Goal: Task Accomplishment & Management: Manage account settings

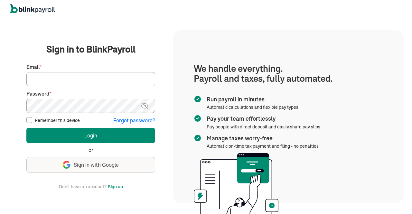
click at [73, 74] on input "Email *" at bounding box center [90, 79] width 129 height 14
type input "info@techdatumsolutions.com"
click at [147, 107] on img at bounding box center [145, 106] width 8 height 8
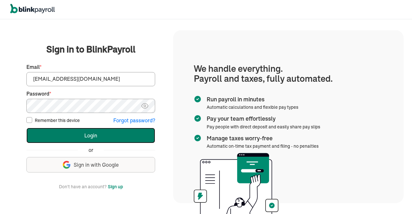
click at [104, 136] on button "Login" at bounding box center [90, 135] width 129 height 15
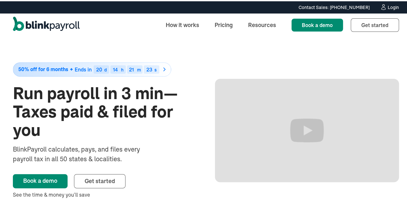
click at [382, 7] on icon at bounding box center [383, 6] width 7 height 6
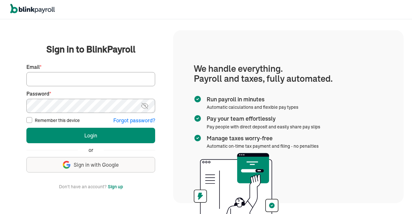
click at [97, 79] on input "Email *" at bounding box center [90, 79] width 129 height 14
type input "info@techdatumsolutions.com"
click at [149, 106] on img at bounding box center [145, 106] width 8 height 8
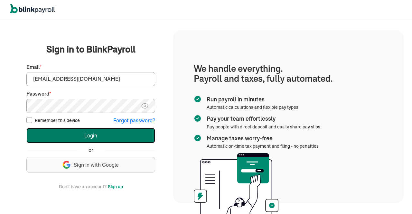
click at [122, 133] on button "Login" at bounding box center [90, 135] width 129 height 15
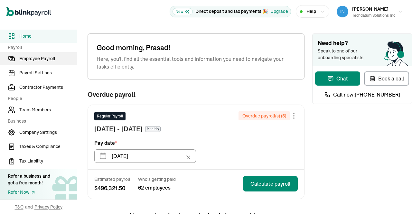
click at [46, 61] on span "Employee Payroll" at bounding box center [48, 58] width 58 height 7
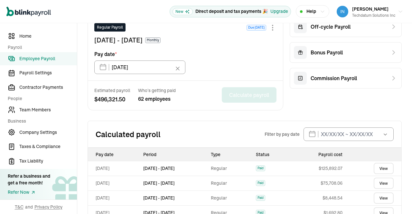
scroll to position [187, 0]
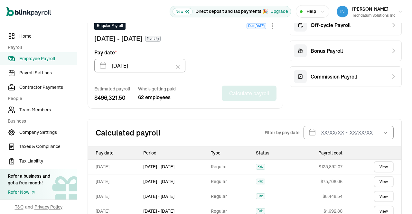
click at [363, 110] on div "Overdue payrolls to record Please record your overdue payrolls before running a…" at bounding box center [245, 75] width 314 height 408
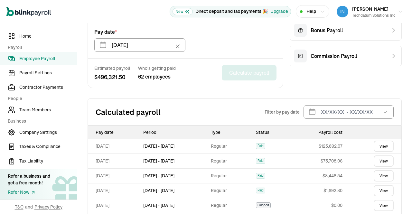
scroll to position [208, 0]
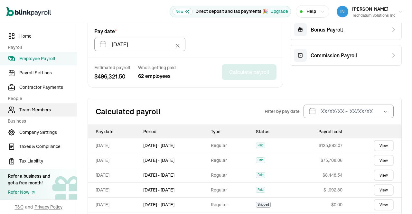
click at [37, 107] on span "Team Members" at bounding box center [48, 110] width 58 height 7
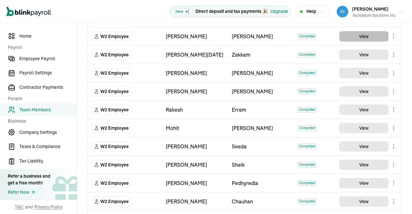
click at [367, 37] on button "View" at bounding box center [364, 36] width 49 height 10
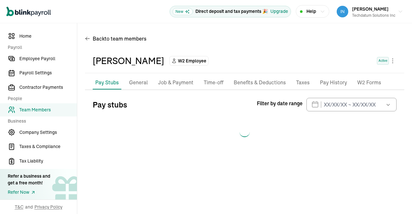
click at [46, 110] on span "Team Members" at bounding box center [48, 110] width 58 height 7
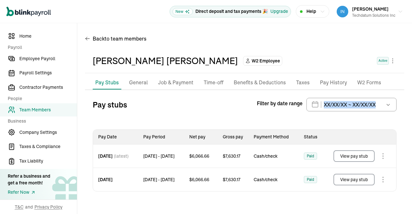
drag, startPoint x: 412, startPoint y: 98, endPoint x: 412, endPoint y: 121, distance: 23.2
click at [412, 121] on div "Back to team members Swarna Latha Bethamcharla W2 Employee Active Pay Stubs Gen…" at bounding box center [244, 114] width 335 height 183
click at [389, 134] on th at bounding box center [361, 137] width 72 height 15
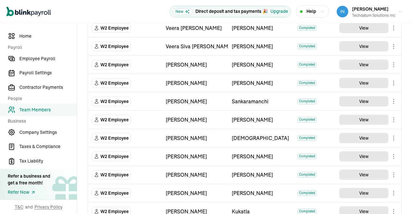
scroll to position [660, 0]
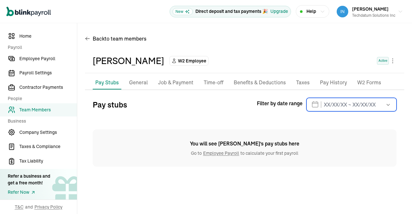
click at [337, 108] on input "text" at bounding box center [352, 105] width 90 height 14
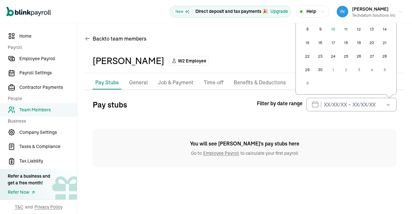
click at [139, 91] on div "Pay Stubs General Job & Payment Time-off Benefits & Deductions Documents Taxes …" at bounding box center [245, 121] width 320 height 91
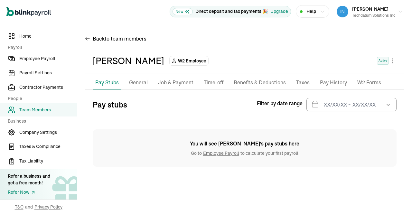
click at [145, 82] on p "General" at bounding box center [138, 83] width 19 height 8
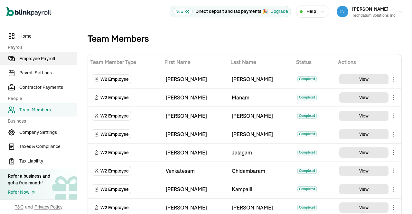
click at [46, 64] on link "Employee Payroll" at bounding box center [38, 58] width 77 height 13
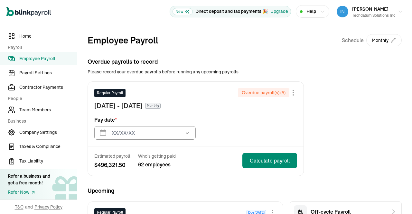
type input "04/30/2025"
type input "09/30/2025"
click at [25, 36] on span "Home" at bounding box center [48, 36] width 58 height 7
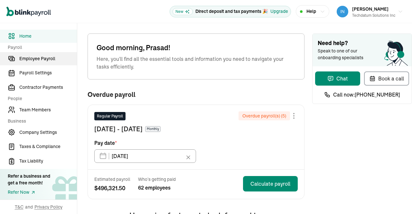
click at [50, 54] on link "Employee Payroll" at bounding box center [38, 58] width 77 height 13
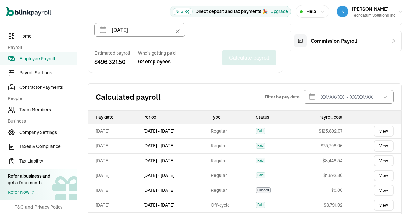
scroll to position [223, 0]
click at [307, 71] on div "Off-cycle Payroll Bonus Payroll Commission Payroll" at bounding box center [346, 26] width 112 height 94
click at [213, 91] on h2 "Calculated payroll" at bounding box center [180, 96] width 169 height 10
click at [27, 37] on span "Home" at bounding box center [48, 36] width 58 height 7
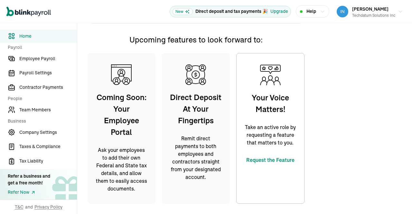
scroll to position [175, 0]
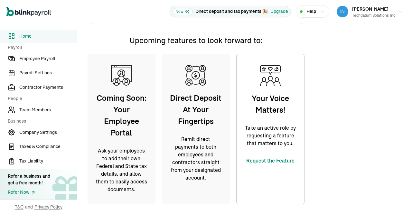
click at [27, 37] on span "Home" at bounding box center [48, 36] width 58 height 7
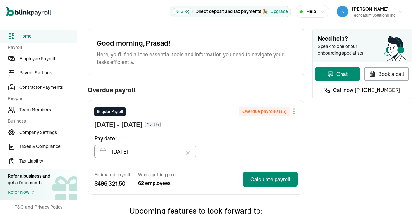
scroll to position [0, 0]
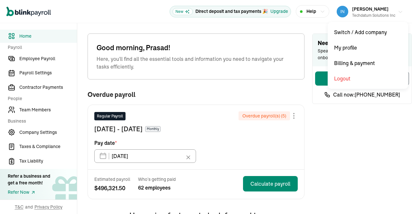
click at [398, 9] on icon "button" at bounding box center [400, 11] width 5 height 5
click at [398, 13] on icon "button" at bounding box center [400, 11] width 5 height 5
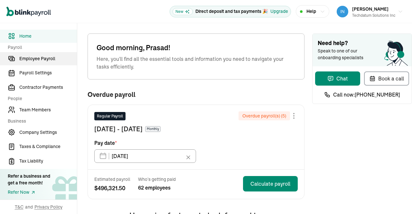
click at [37, 58] on span "Employee Payroll" at bounding box center [48, 58] width 58 height 7
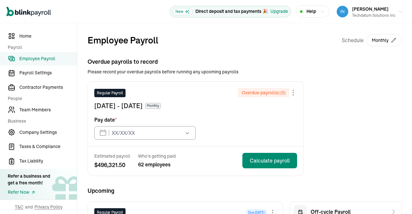
type input "04/30/2025"
type input "09/30/2025"
click at [40, 57] on span "Employee Payroll" at bounding box center [48, 58] width 58 height 7
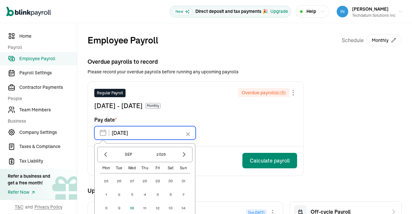
click at [151, 127] on input "04/30/2025" at bounding box center [144, 133] width 101 height 14
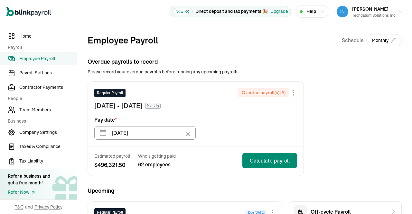
click at [361, 103] on div "Overdue payrolls to record Please record your overdue payrolls before running a…" at bounding box center [245, 116] width 314 height 119
click at [398, 12] on icon "button" at bounding box center [400, 11] width 5 height 5
